Goal: Navigation & Orientation: Go to known website

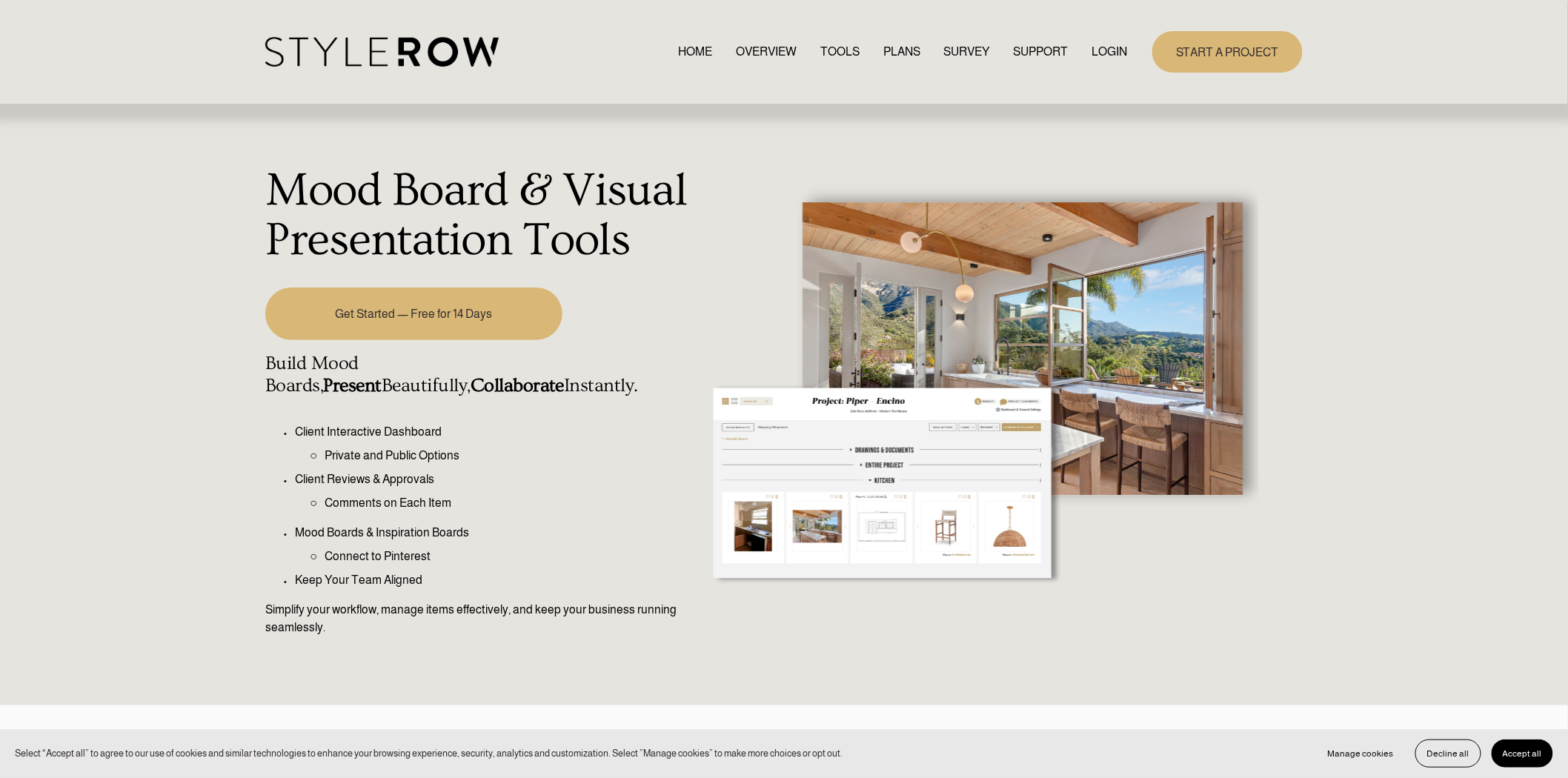
click at [412, 51] on img at bounding box center [382, 52] width 234 height 30
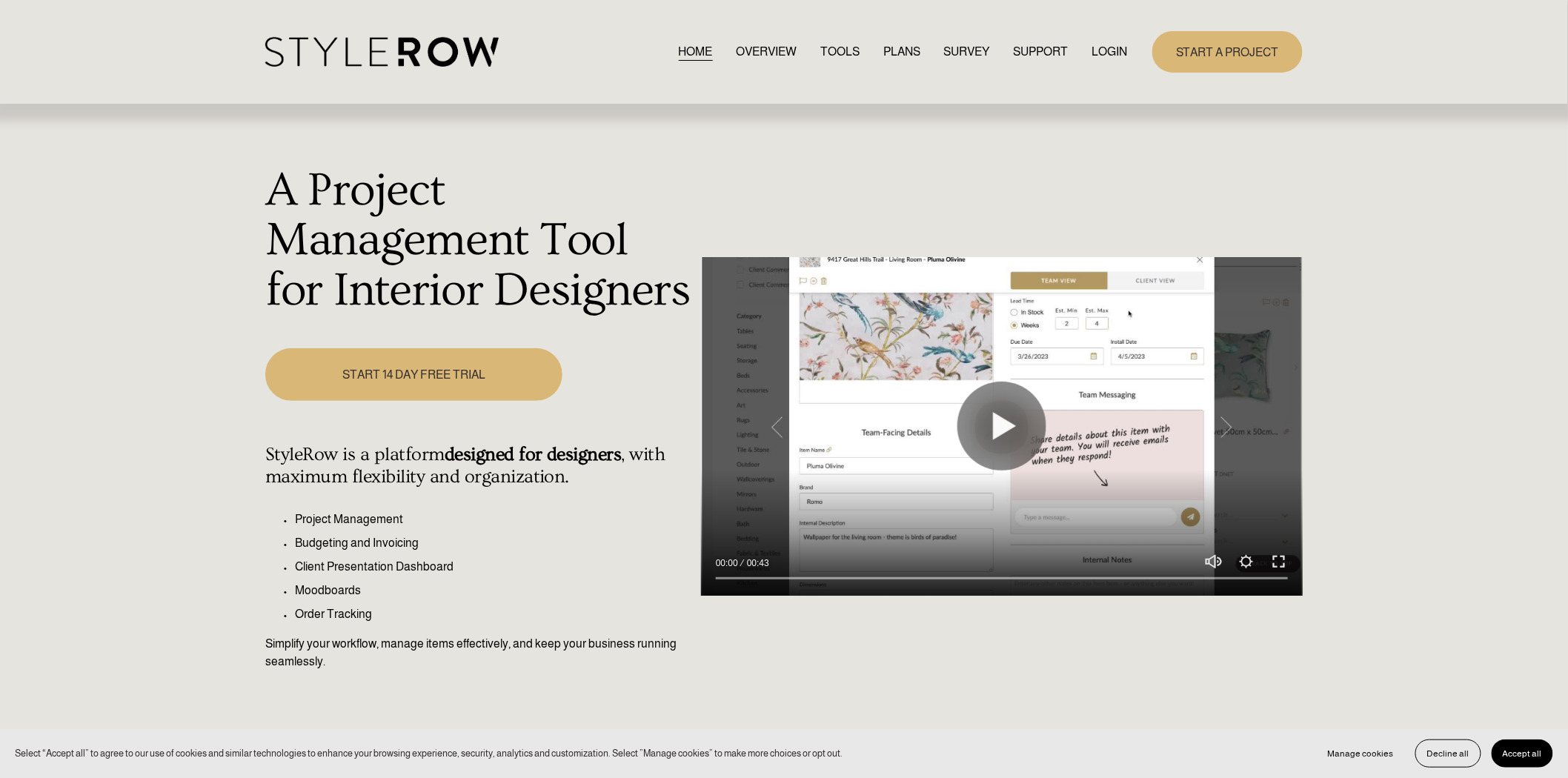
click at [690, 48] on link "HOME" at bounding box center [695, 52] width 34 height 20
